Goal: Download file/media

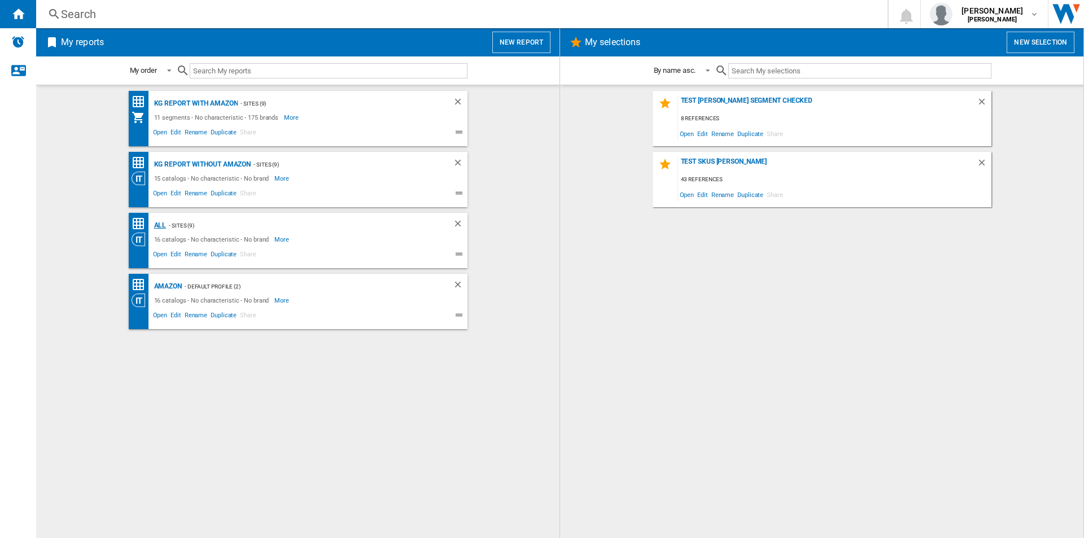
click at [161, 222] on div "ALL" at bounding box center [158, 226] width 15 height 14
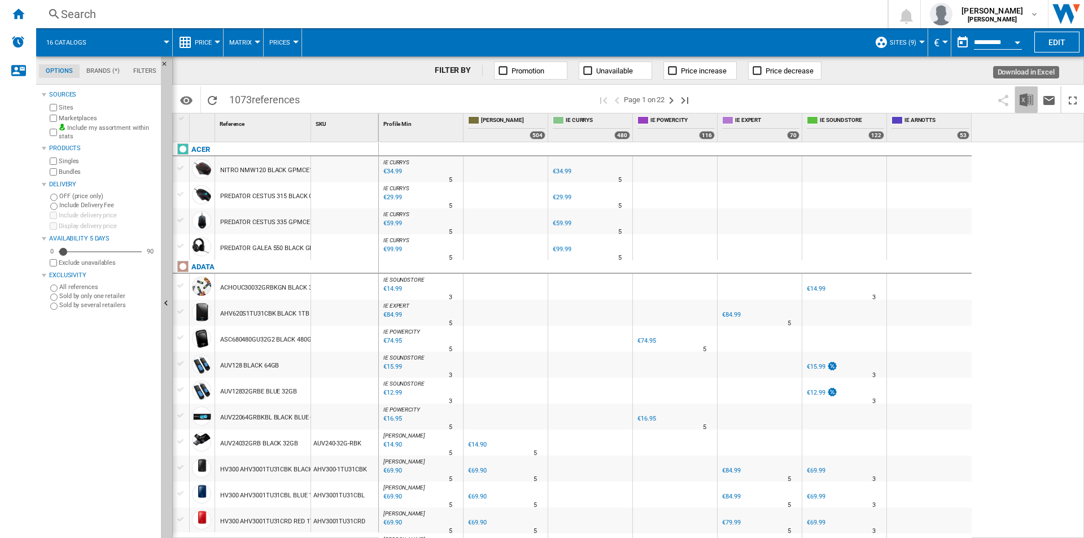
click at [1026, 98] on img "Download in Excel" at bounding box center [1027, 100] width 14 height 14
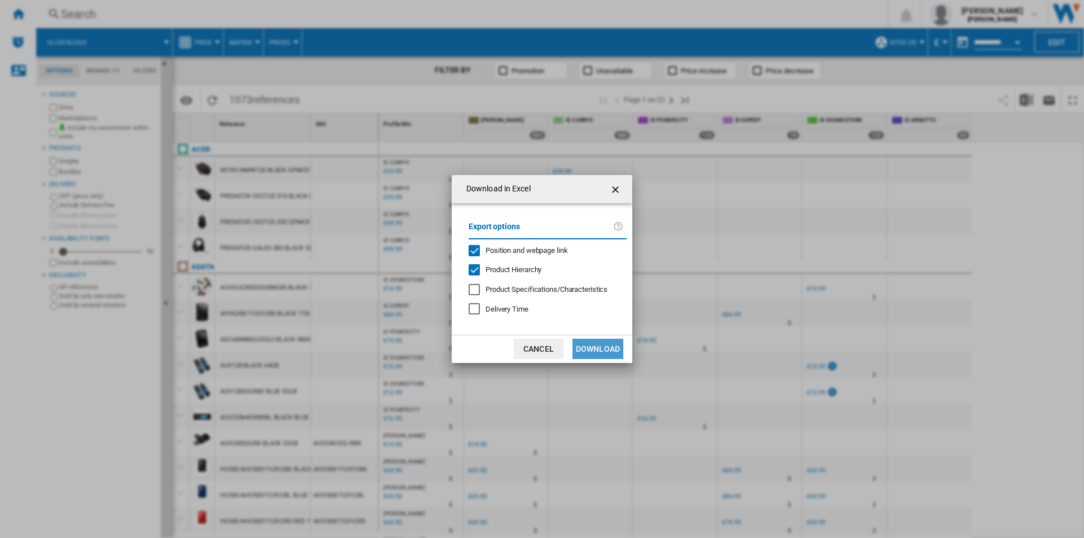
click at [593, 347] on button "Download" at bounding box center [598, 349] width 51 height 20
